Goal: Information Seeking & Learning: Learn about a topic

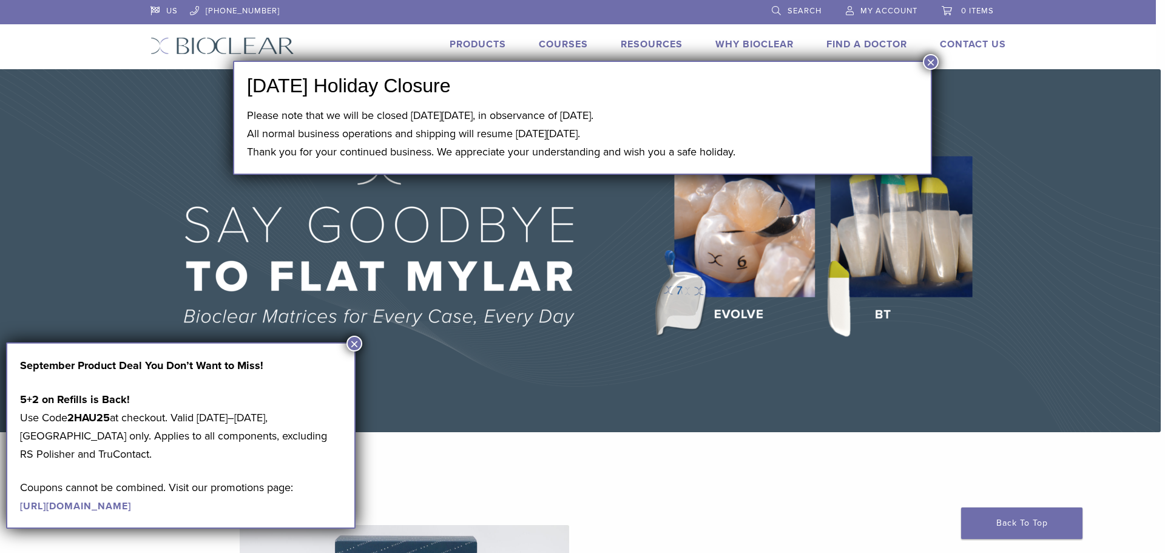
click at [355, 342] on button "×" at bounding box center [354, 343] width 16 height 16
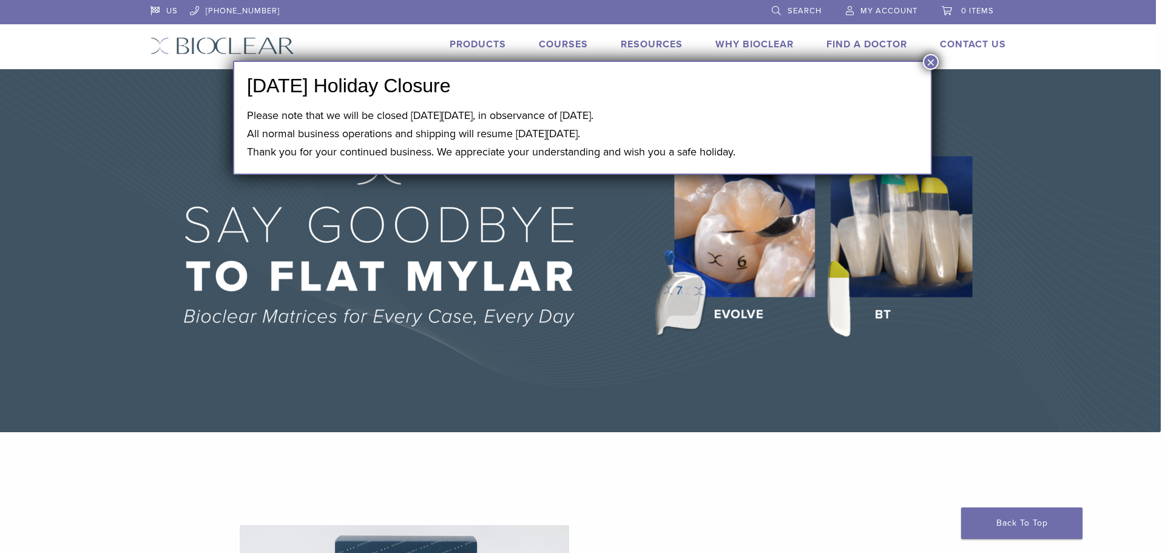
click at [924, 59] on button "×" at bounding box center [931, 62] width 16 height 16
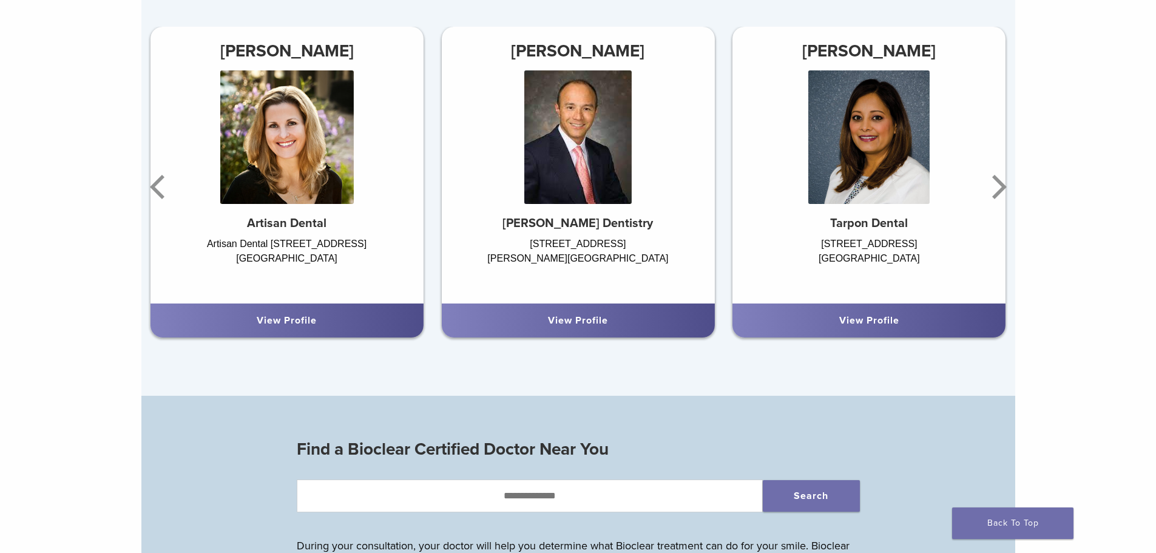
scroll to position [849, 0]
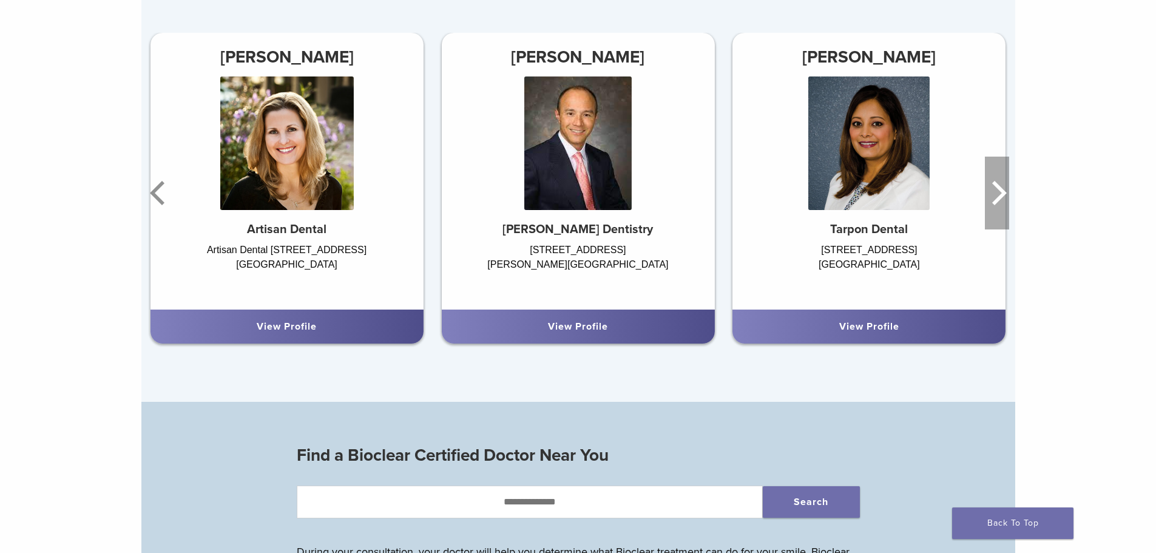
click at [991, 207] on icon "Next" at bounding box center [997, 193] width 24 height 73
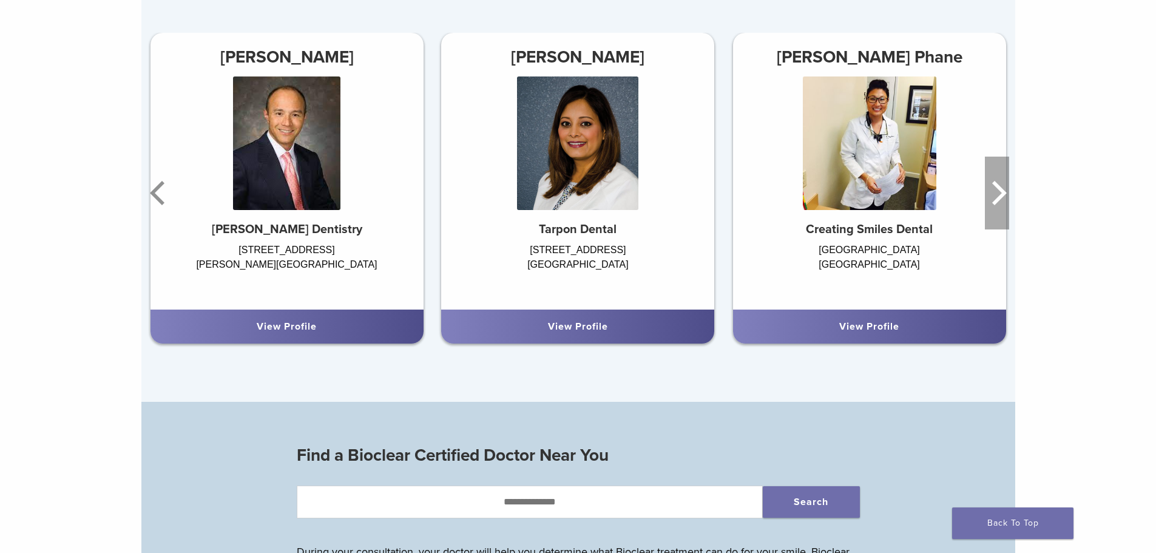
click at [991, 207] on icon "Next" at bounding box center [997, 193] width 24 height 73
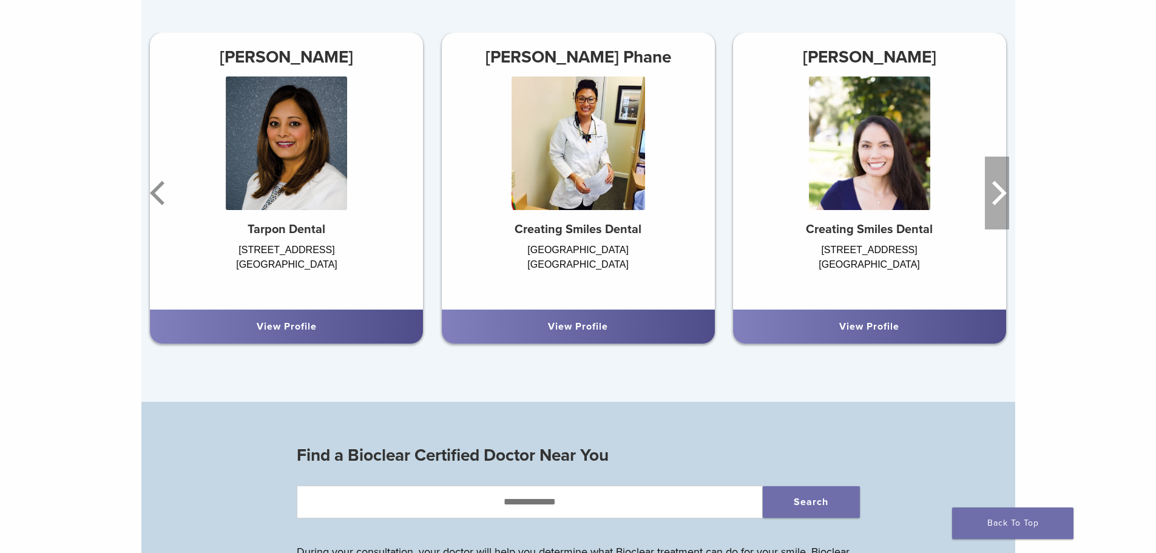
click at [991, 207] on icon "Next" at bounding box center [997, 193] width 24 height 73
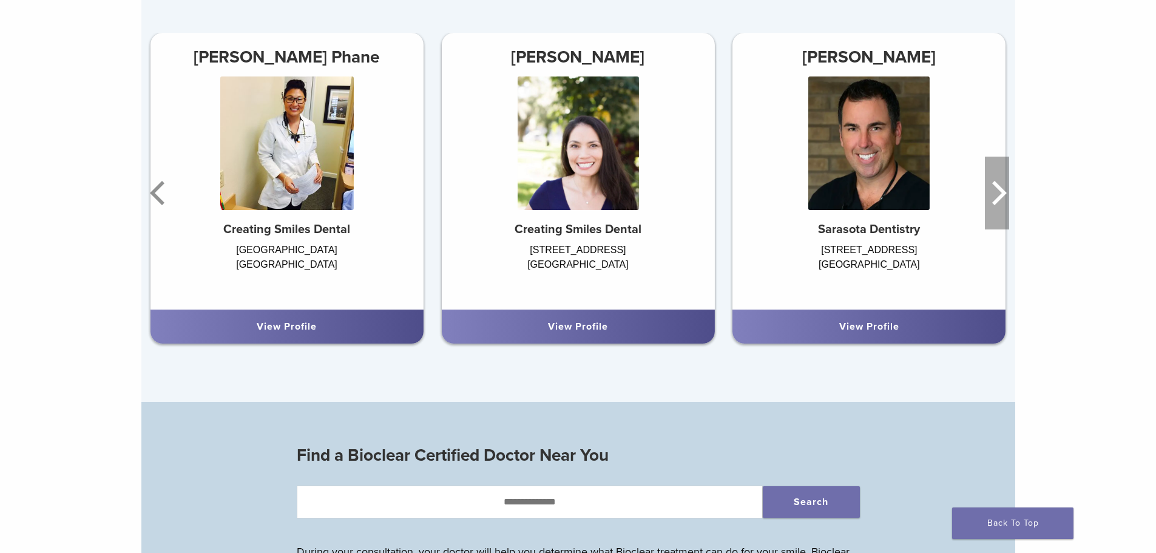
click at [991, 207] on icon "Next" at bounding box center [997, 193] width 24 height 73
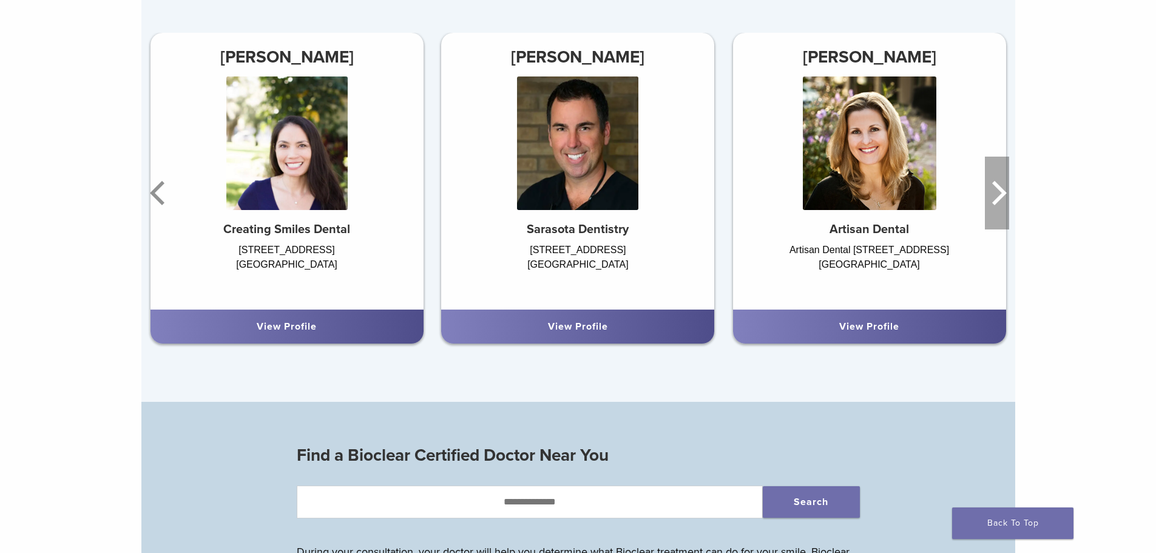
click at [991, 207] on icon "Next" at bounding box center [997, 193] width 24 height 73
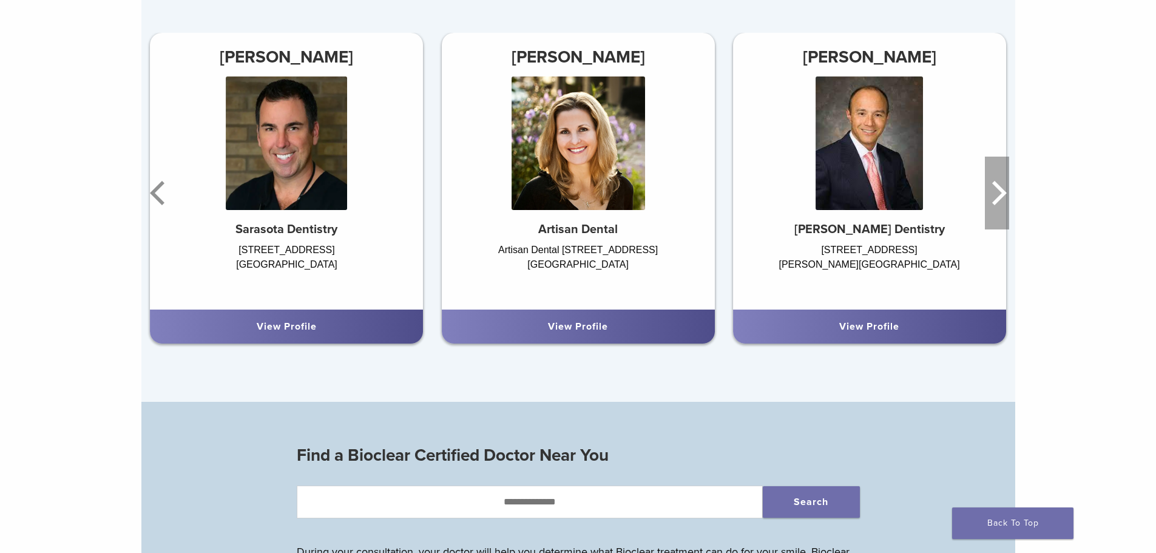
click at [991, 207] on icon "Next" at bounding box center [997, 193] width 24 height 73
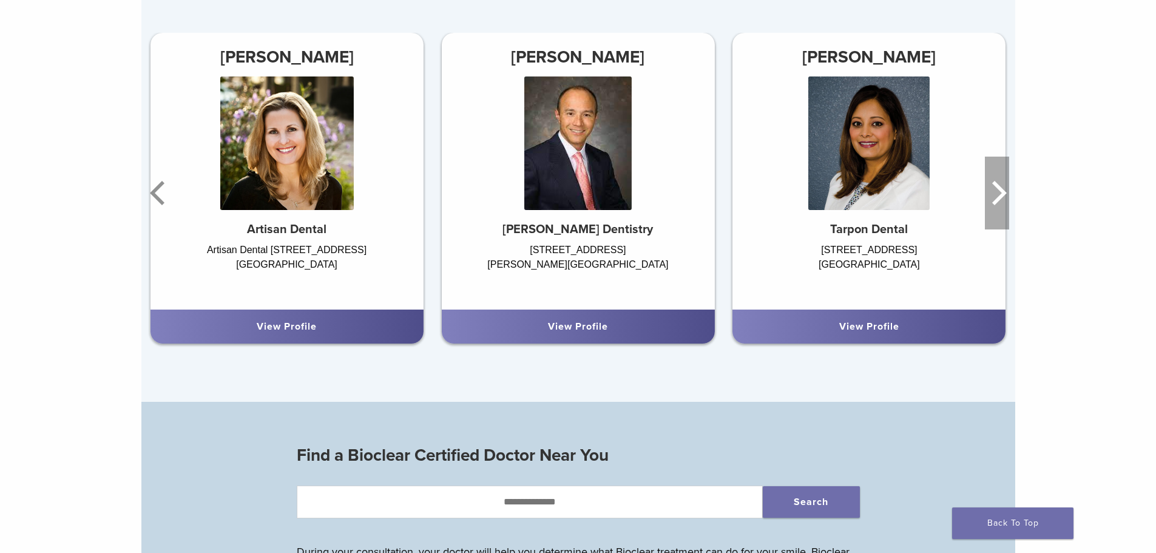
click at [991, 207] on icon "Next" at bounding box center [997, 193] width 24 height 73
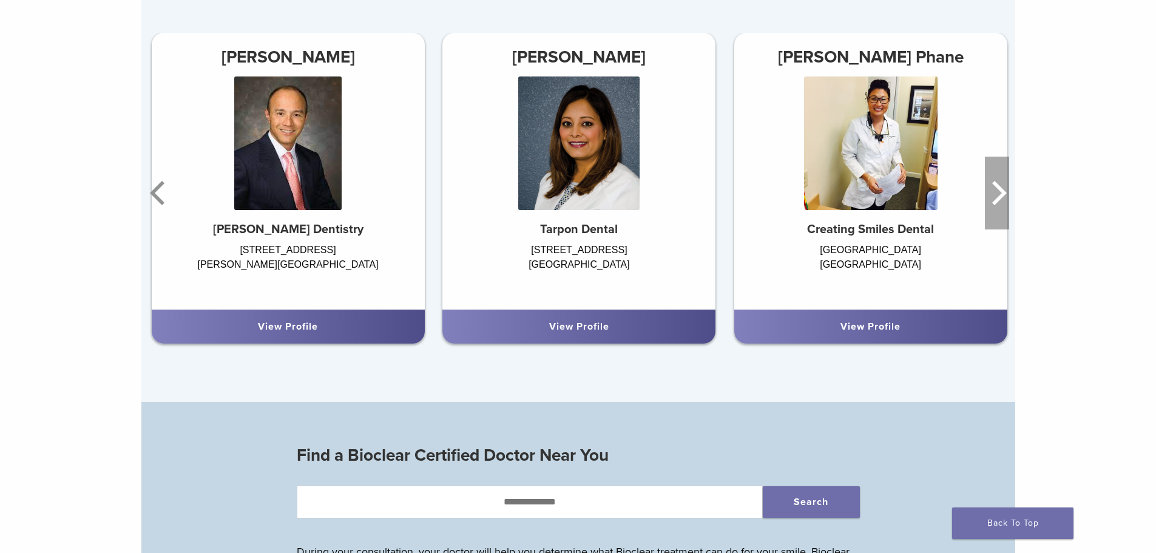
click at [991, 207] on icon "Next" at bounding box center [997, 193] width 24 height 73
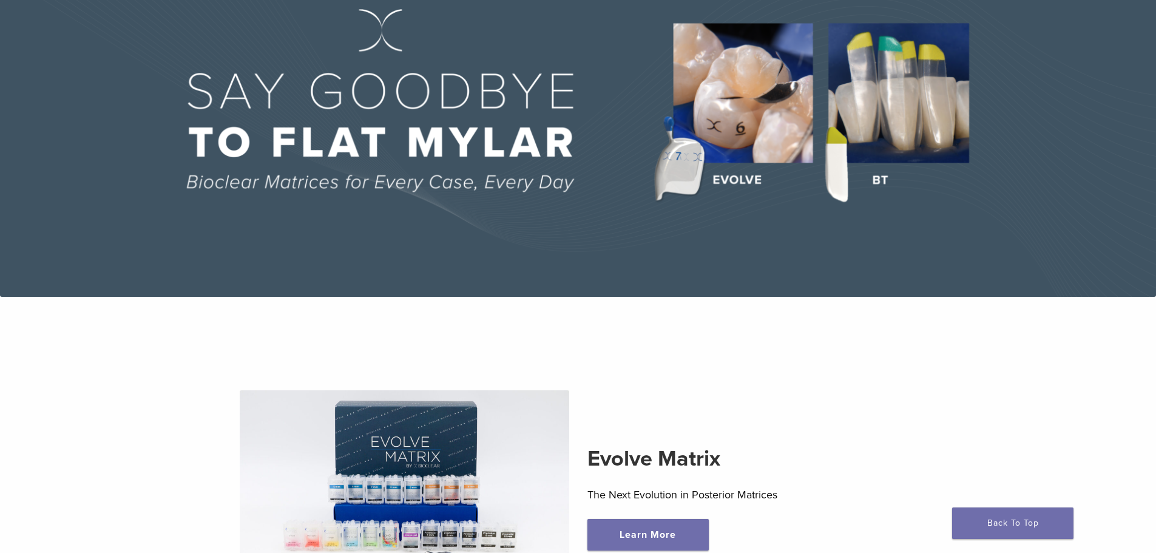
scroll to position [0, 0]
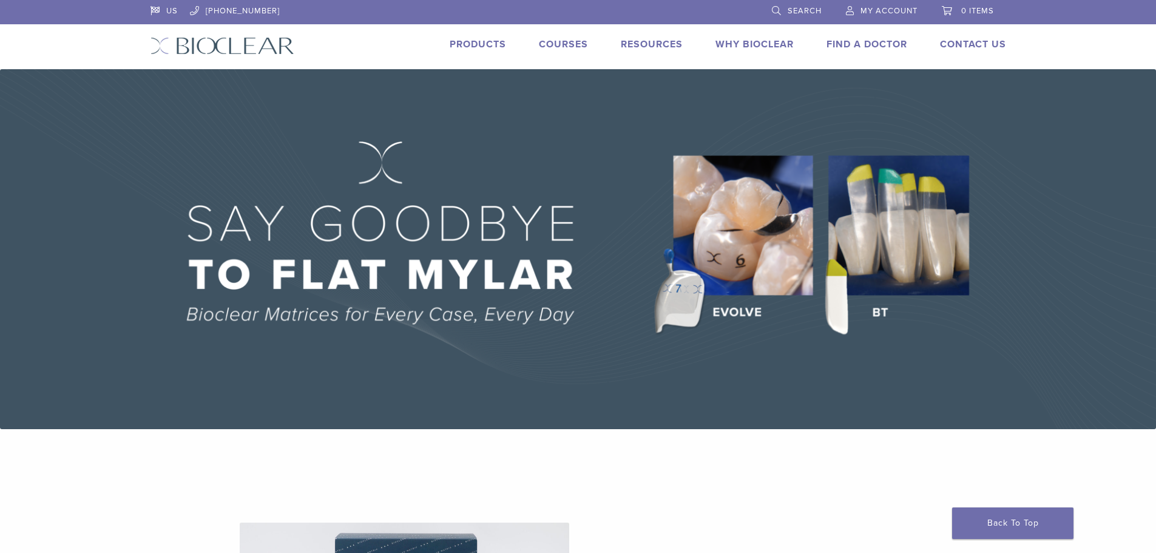
click at [565, 46] on link "Courses" at bounding box center [563, 44] width 49 height 12
